Goal: Information Seeking & Learning: Learn about a topic

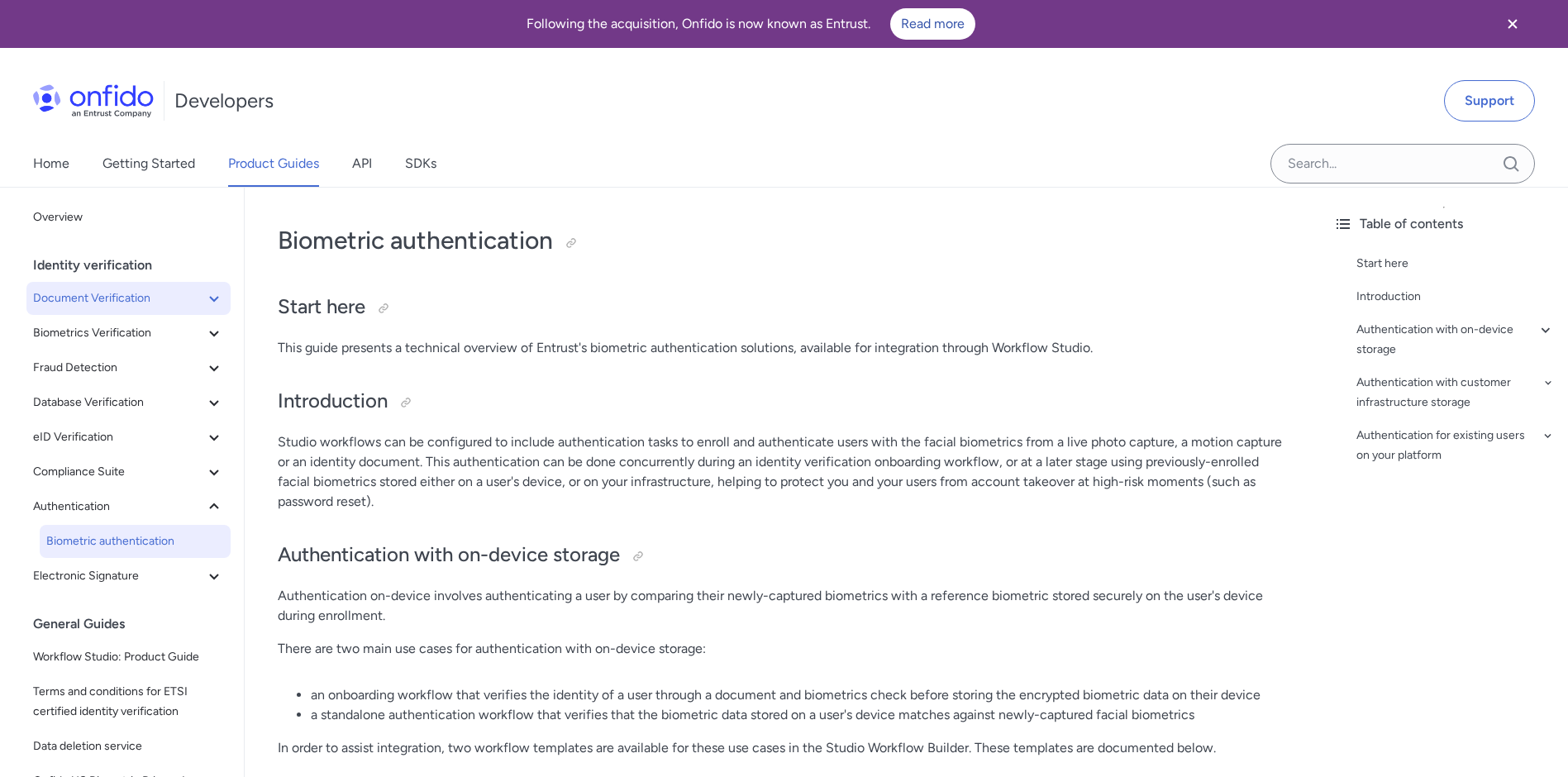
click at [50, 313] on button "Document Verification" at bounding box center [128, 298] width 204 height 33
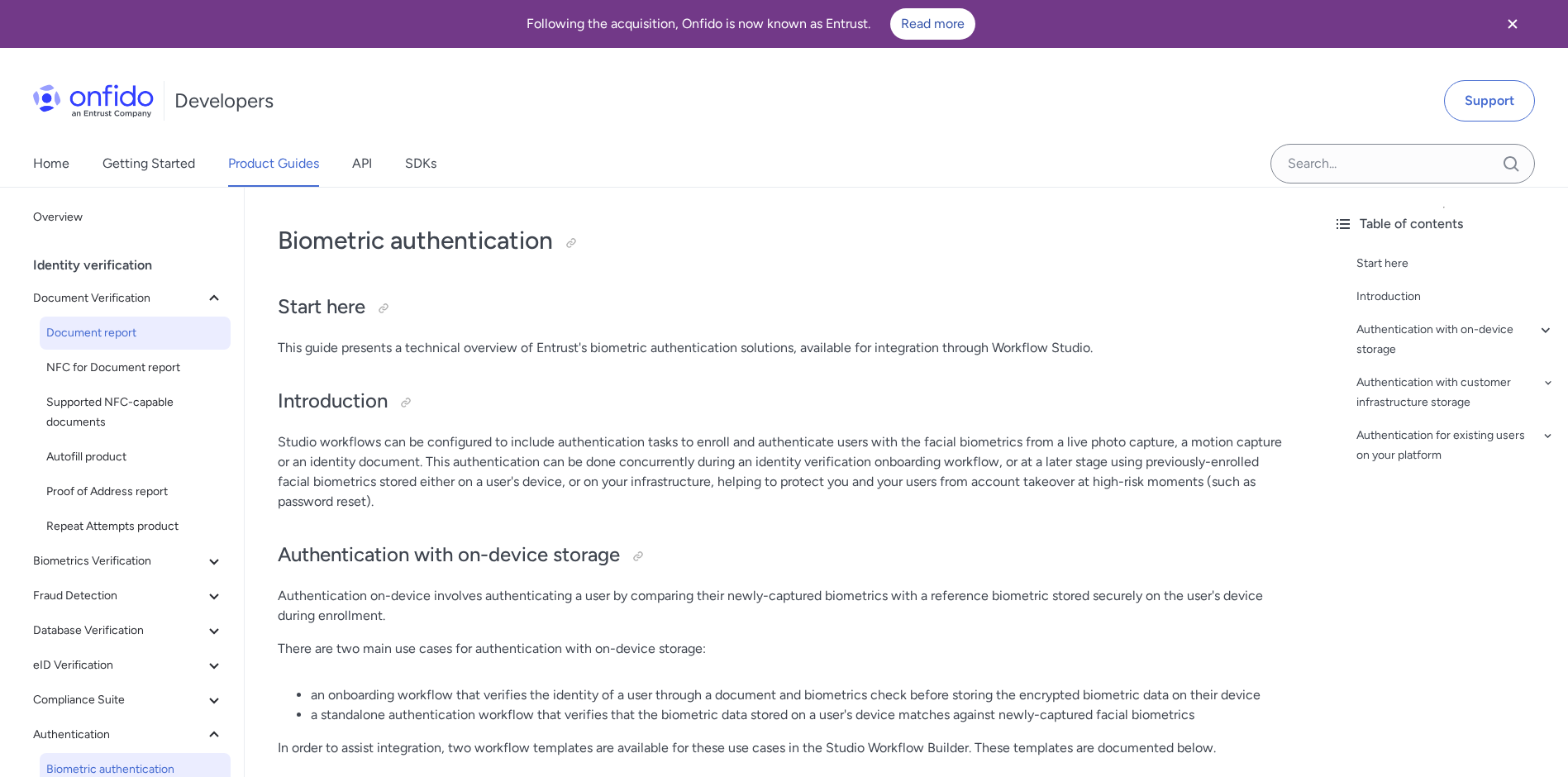
click at [97, 331] on span "Document report" at bounding box center [135, 333] width 177 height 20
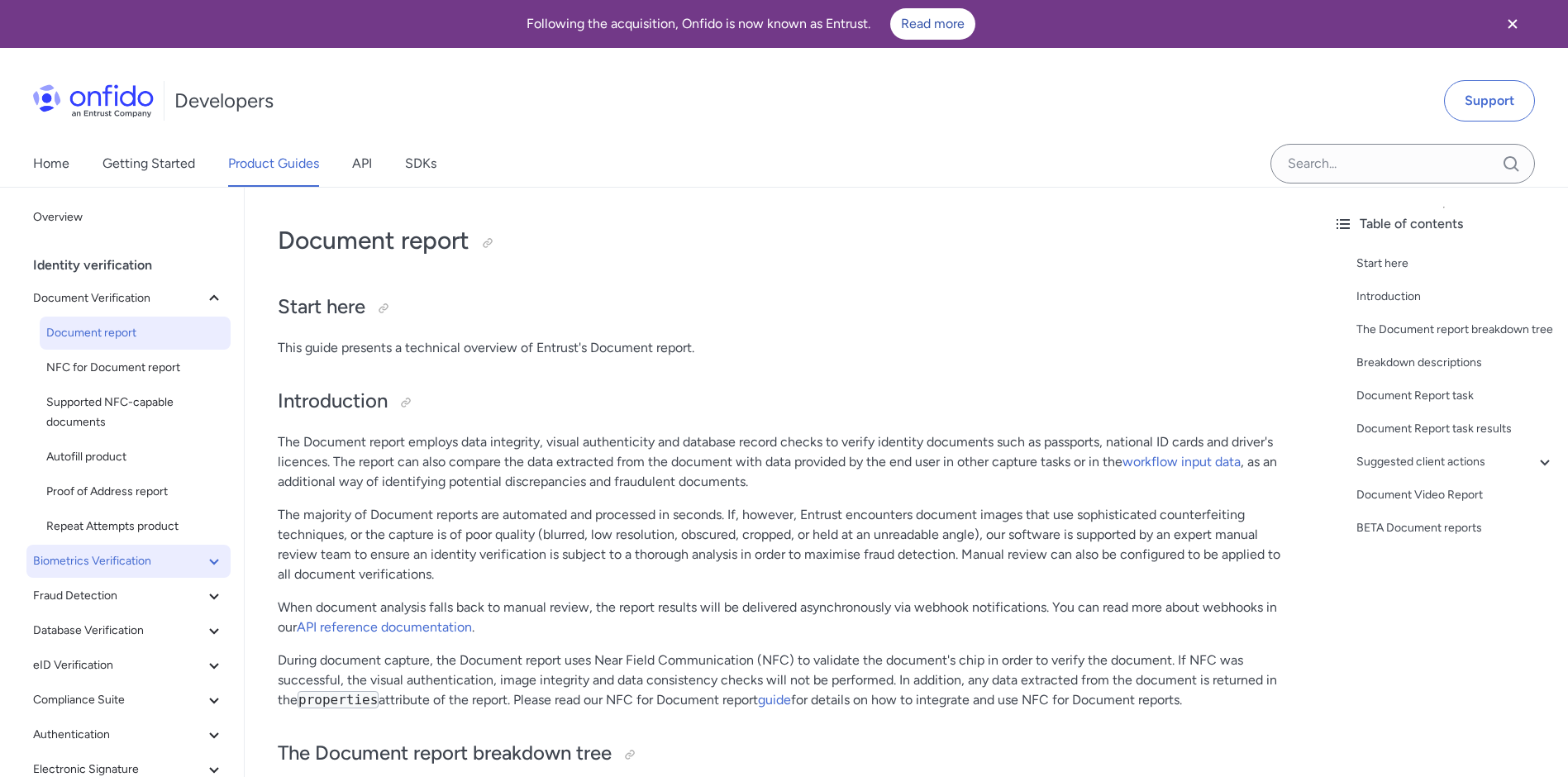
click at [126, 563] on span "Biometrics Verification" at bounding box center [119, 561] width 171 height 20
click at [146, 601] on span "Facial Similarity reports" at bounding box center [135, 596] width 177 height 20
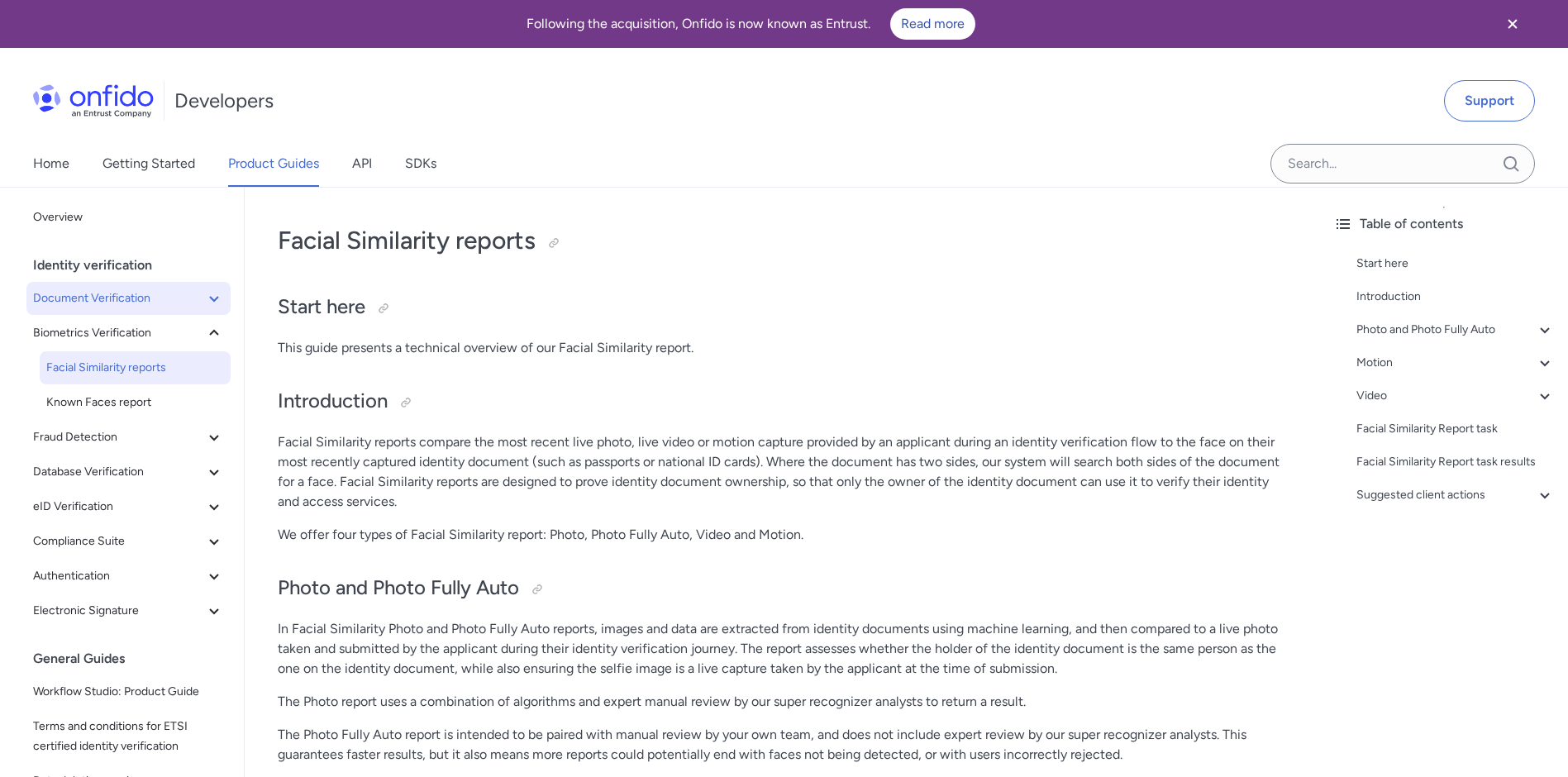
click at [96, 299] on span "Document Verification" at bounding box center [119, 298] width 171 height 20
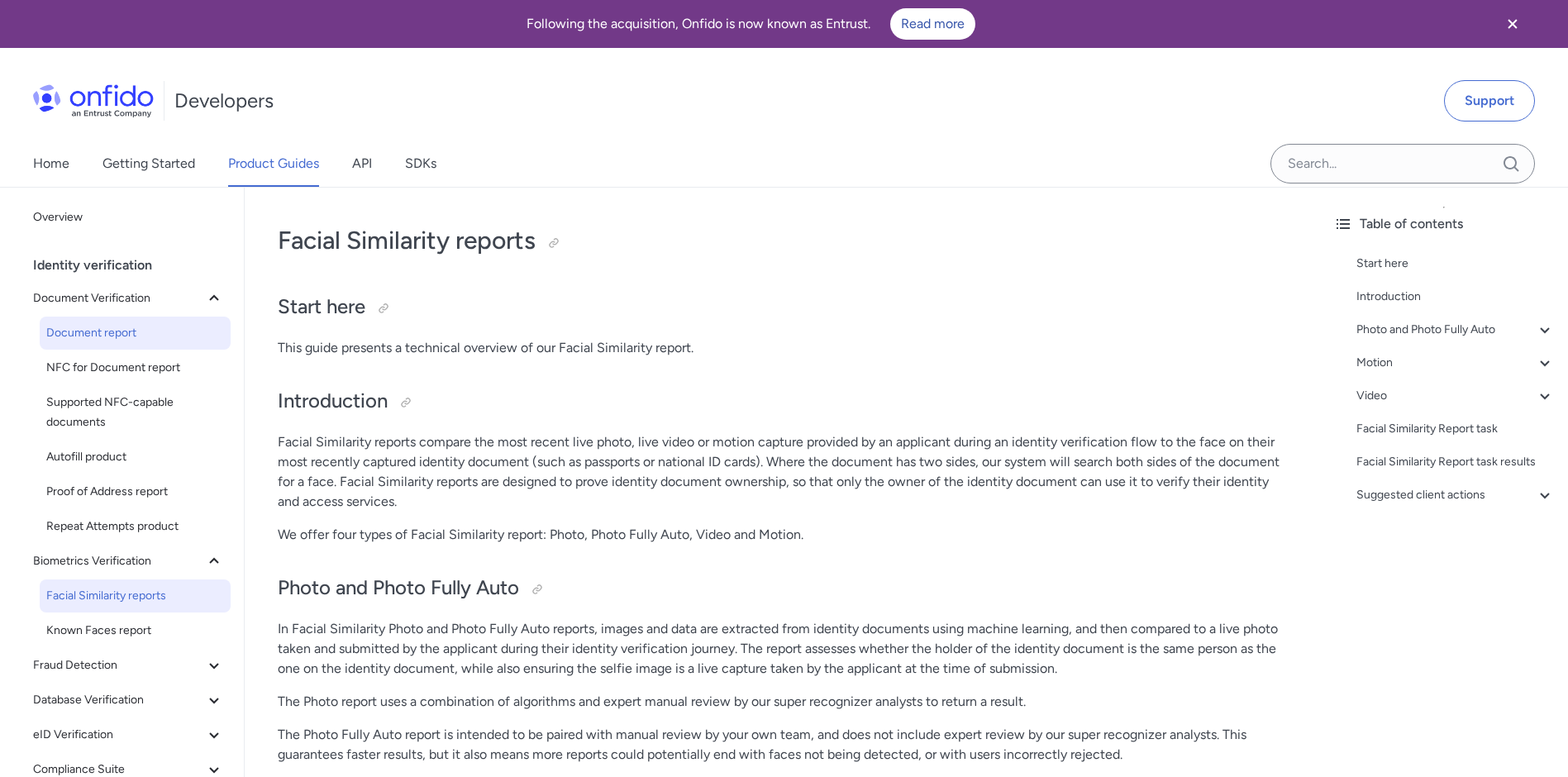
click at [110, 346] on link "Document report" at bounding box center [135, 333] width 191 height 33
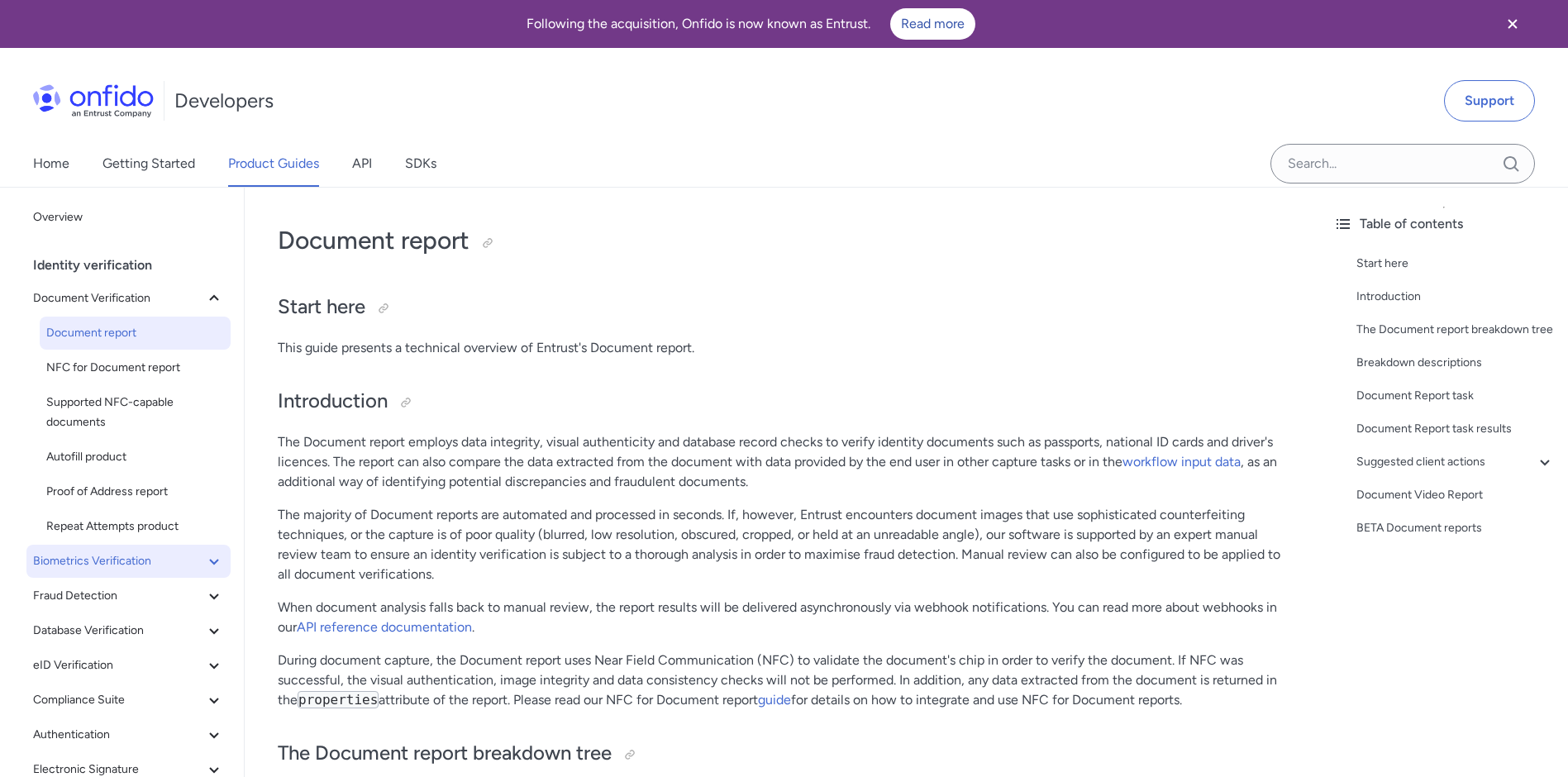
click at [106, 560] on span "Biometrics Verification" at bounding box center [119, 561] width 171 height 20
click at [113, 605] on span "Facial Similarity reports" at bounding box center [135, 596] width 177 height 20
